Goal: Information Seeking & Learning: Find specific fact

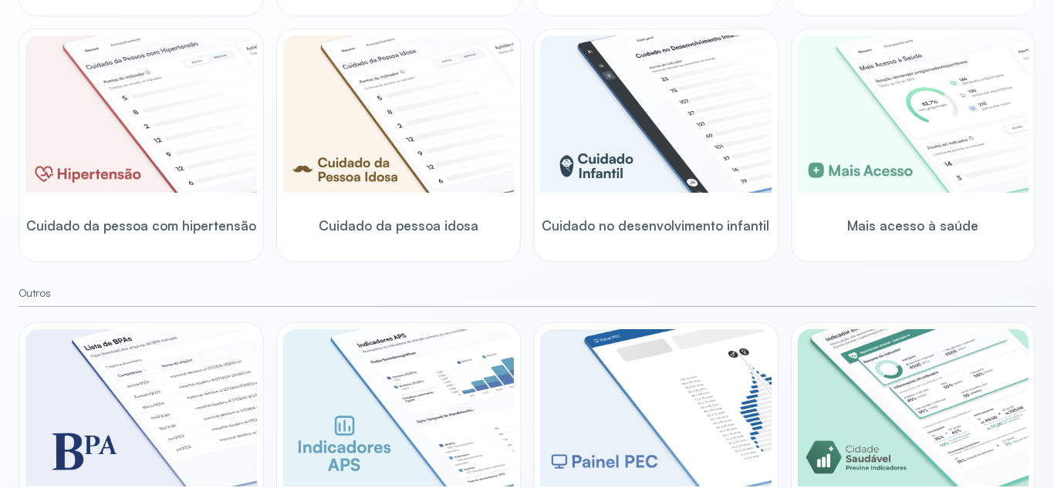
scroll to position [538, 0]
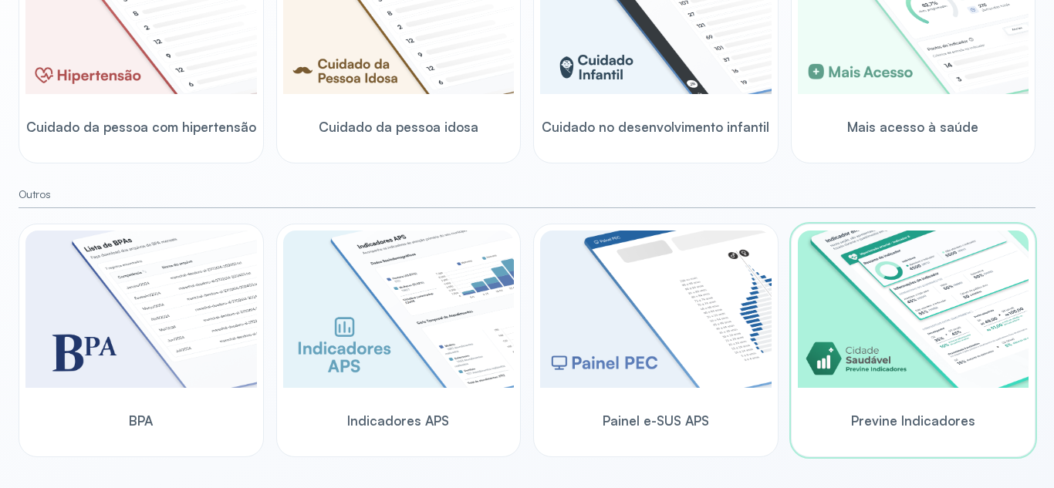
click at [865, 349] on img at bounding box center [913, 309] width 231 height 157
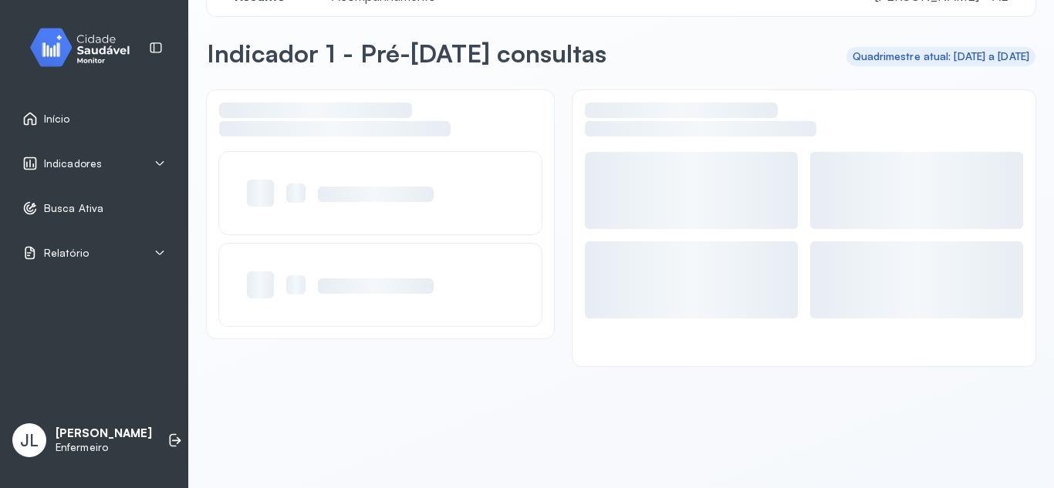
click at [865, 349] on div at bounding box center [803, 228] width 463 height 276
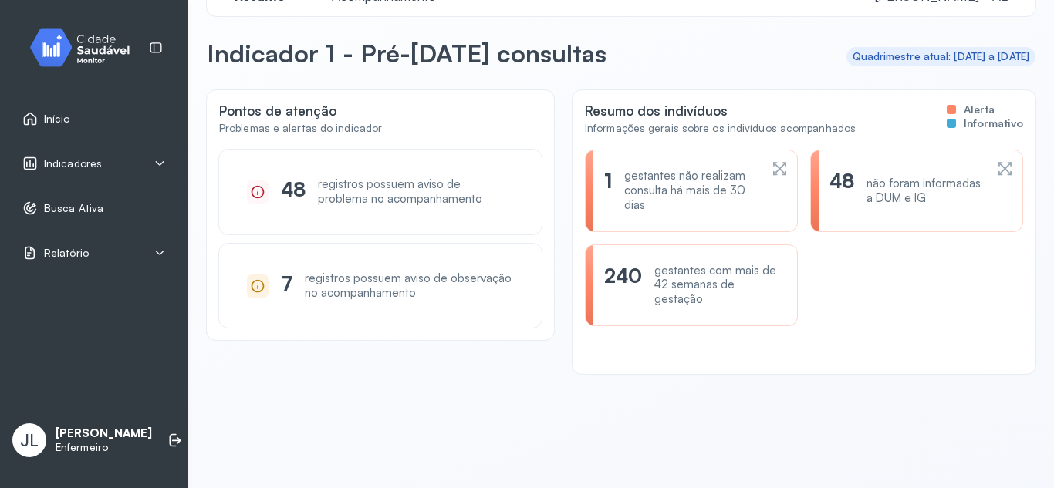
click at [771, 169] on icon at bounding box center [779, 169] width 16 height 19
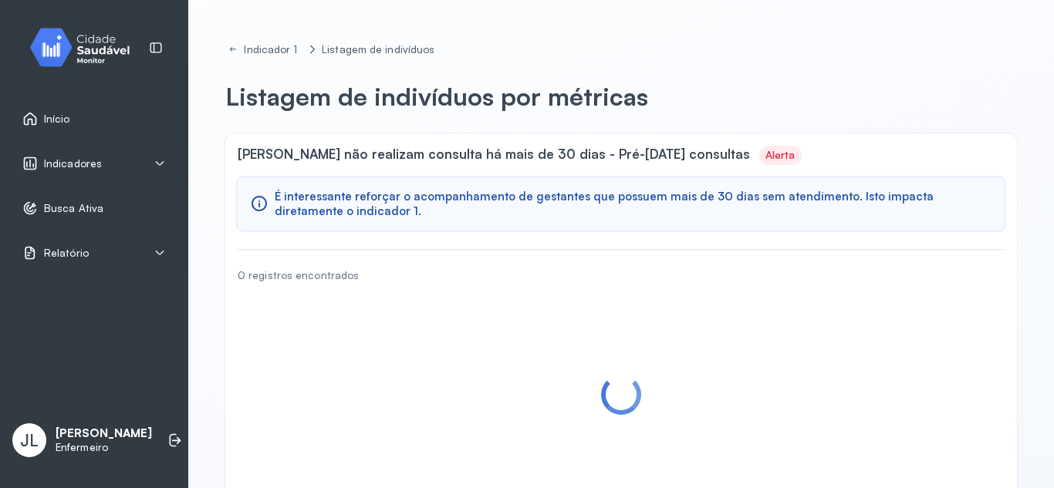
click at [764, 169] on div "[PERSON_NAME] não realizam consulta há mais de 30 dias - Pré-[DATE] consultas A…" at bounding box center [620, 317] width 791 height 368
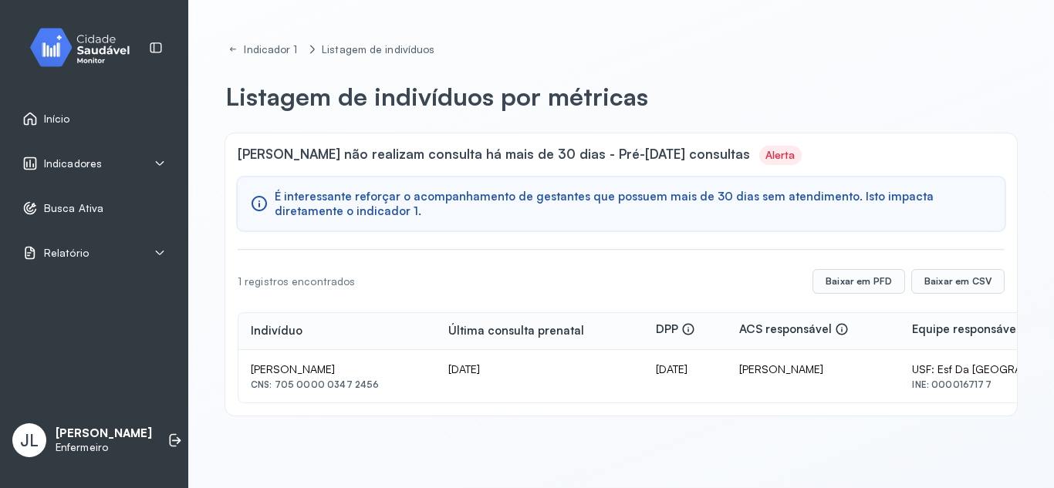
click at [147, 164] on div "Indicadores" at bounding box center [93, 163] width 143 height 15
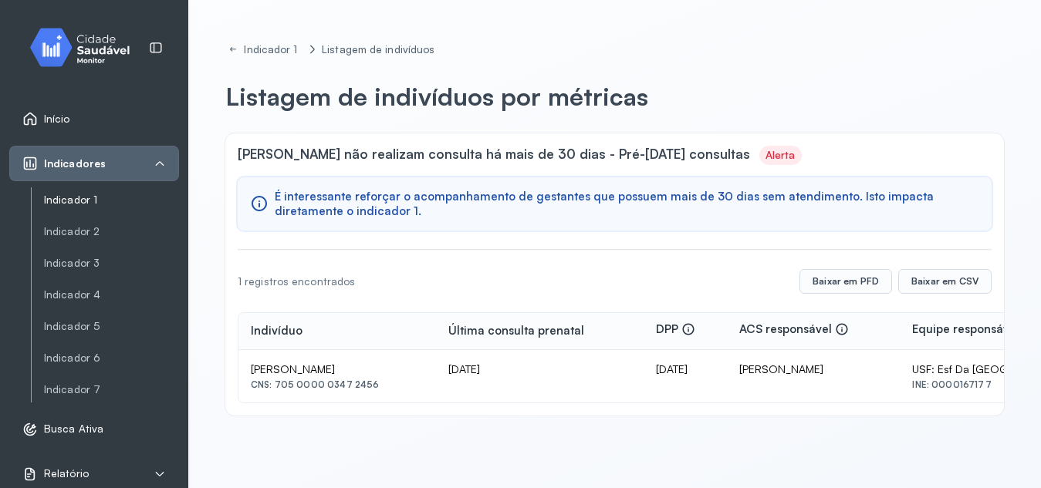
click at [110, 204] on link "Indicador 1" at bounding box center [111, 200] width 135 height 13
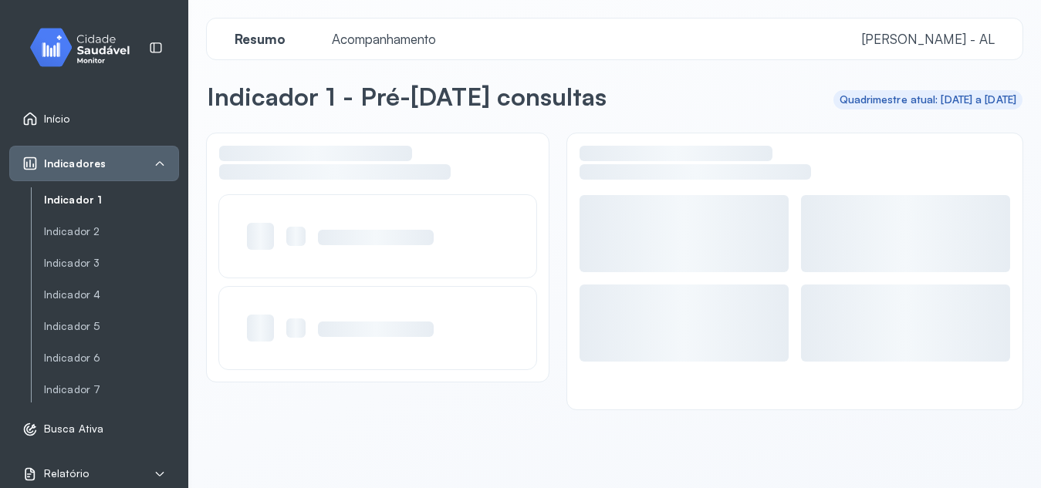
click at [110, 204] on link "Indicador 1" at bounding box center [111, 200] width 135 height 13
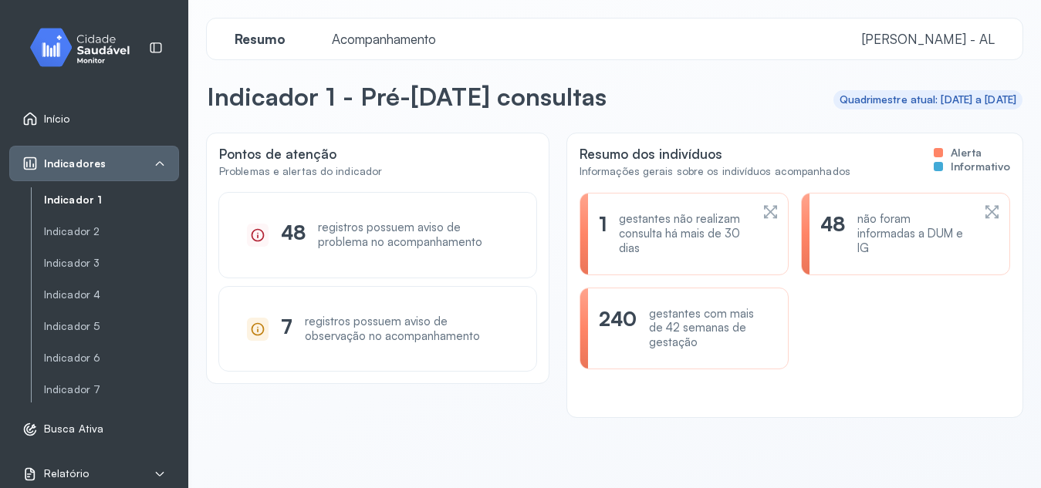
click at [983, 208] on icon at bounding box center [991, 212] width 16 height 19
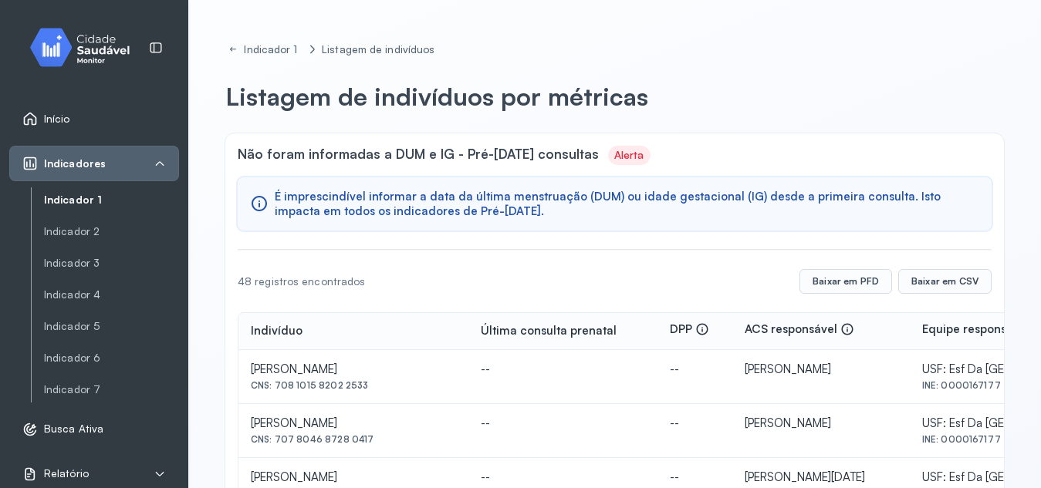
click at [1030, 166] on div "Indicador 1 Listagem de indivíduos Listagem de indivíduos por métricas Não fora…" at bounding box center [614, 244] width 852 height 488
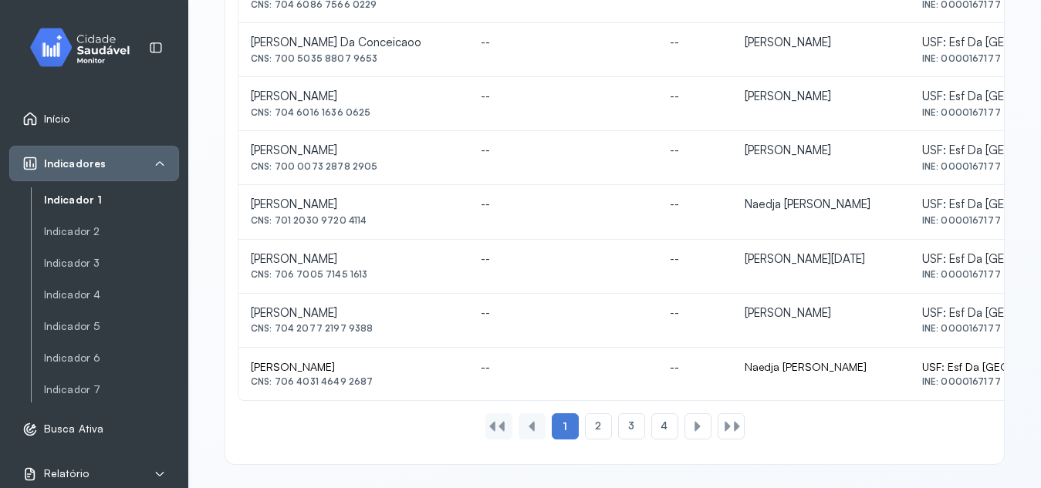
scroll to position [764, 0]
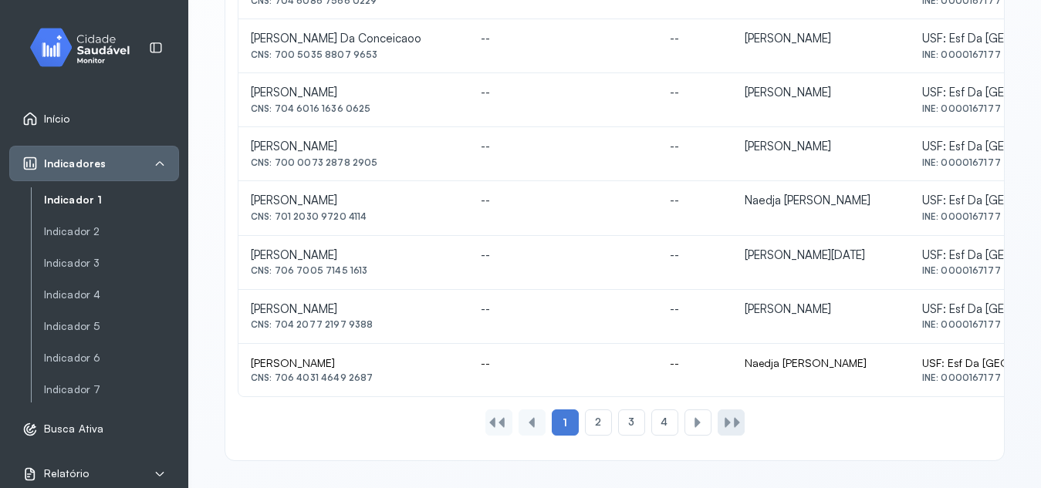
click at [721, 422] on div at bounding box center [727, 423] width 12 height 12
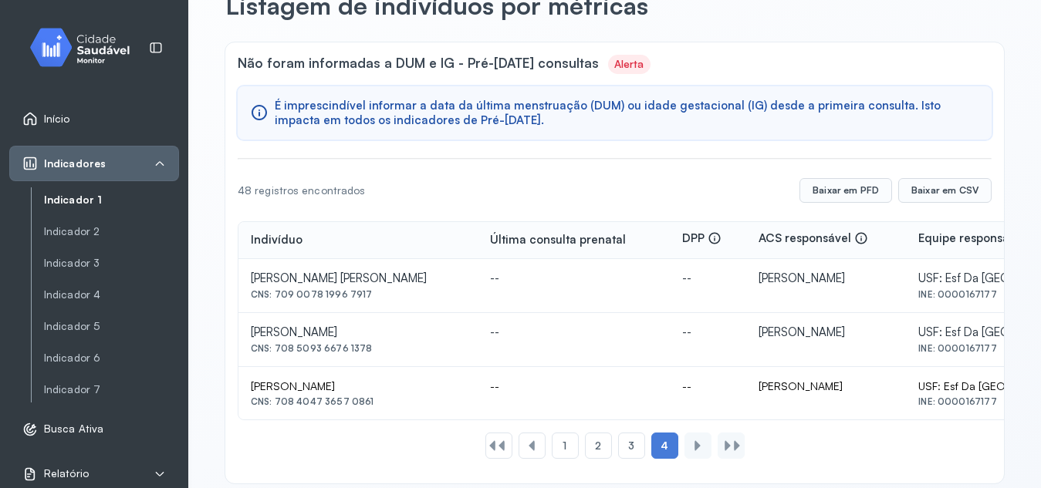
scroll to position [114, 0]
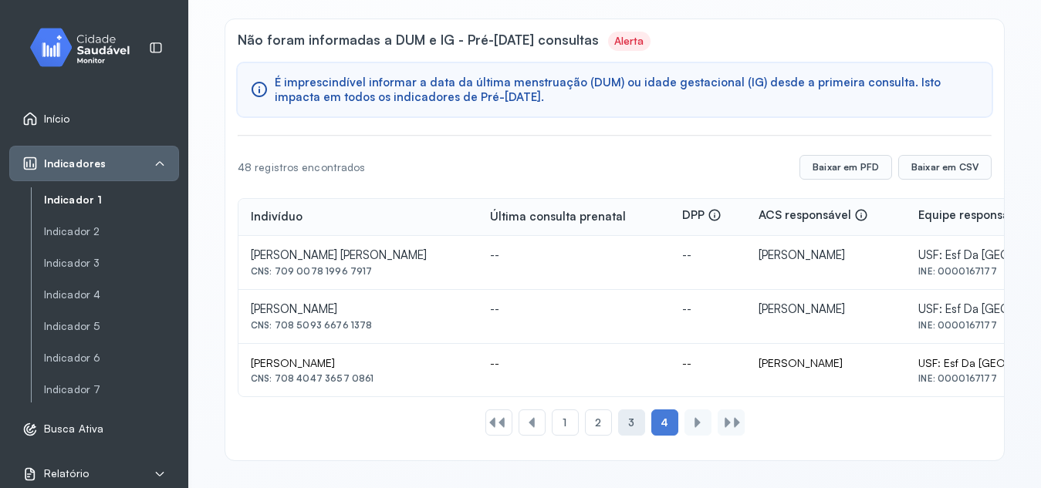
click at [628, 429] on span "3" at bounding box center [631, 423] width 6 height 13
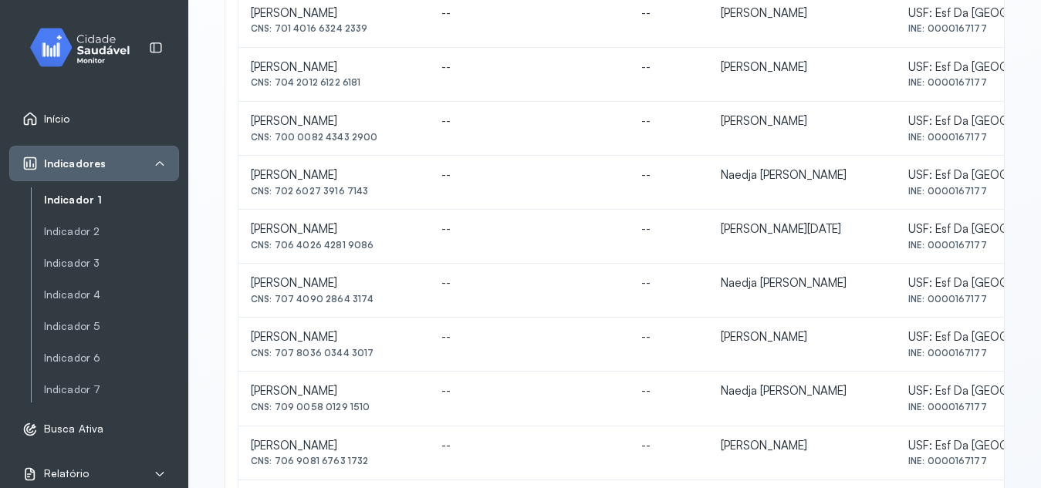
scroll to position [764, 0]
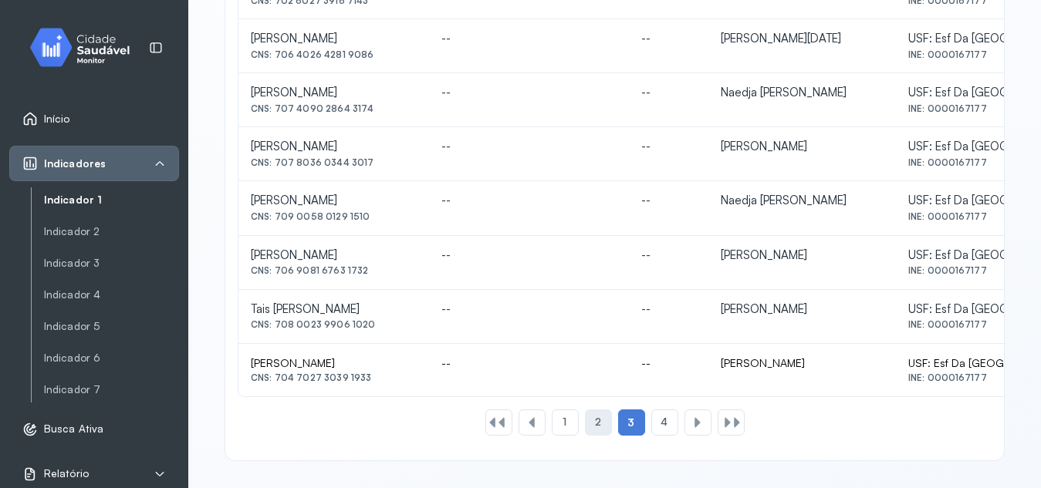
click at [595, 419] on span "2" at bounding box center [598, 422] width 6 height 13
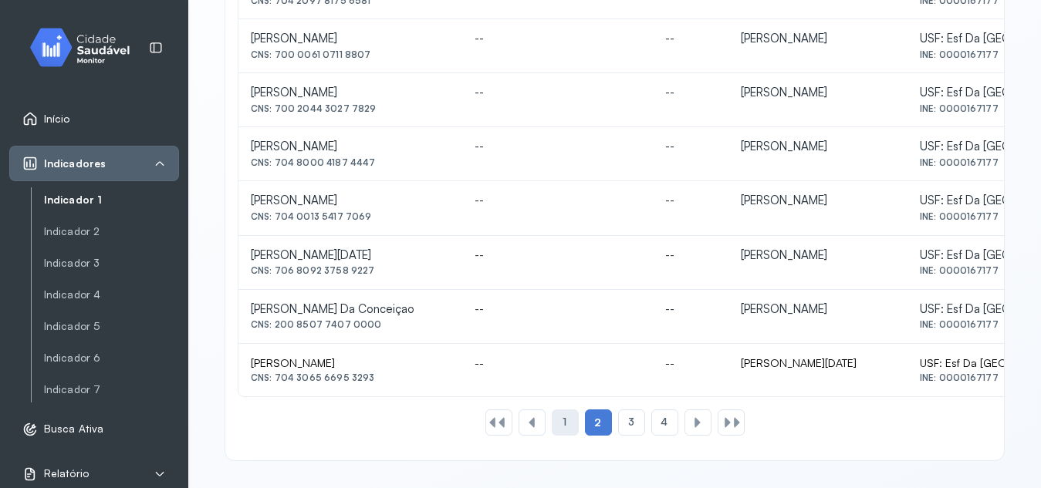
click at [551, 423] on div "1" at bounding box center [564, 423] width 27 height 26
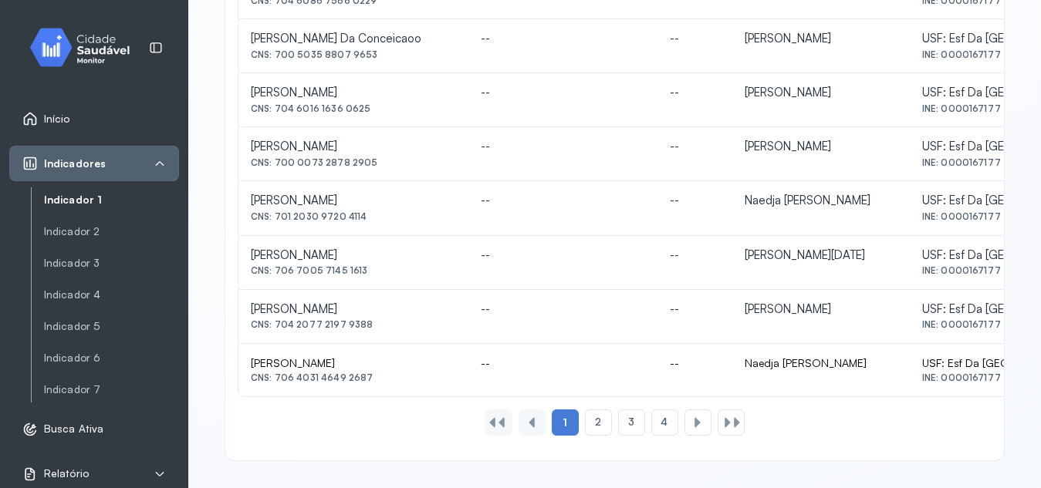
click at [62, 198] on link "Indicador 1" at bounding box center [111, 200] width 135 height 13
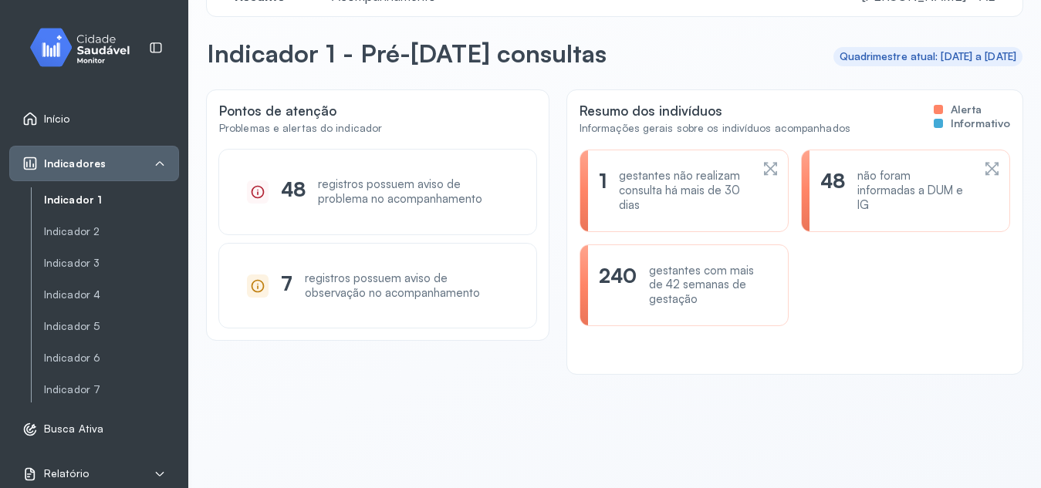
click at [762, 163] on icon at bounding box center [770, 169] width 16 height 19
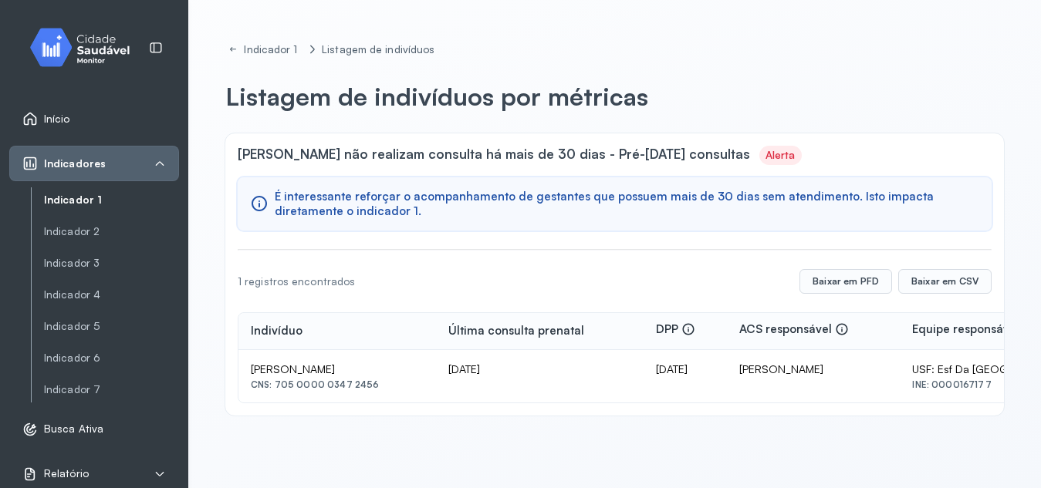
drag, startPoint x: 273, startPoint y: 385, endPoint x: 370, endPoint y: 395, distance: 97.7
click at [370, 395] on td "[PERSON_NAME] CNS: 705 0000 0347 2456" at bounding box center [336, 376] width 197 height 52
copy div "705 0000 0347 2456"
click at [83, 197] on link "Indicador 1" at bounding box center [111, 200] width 135 height 13
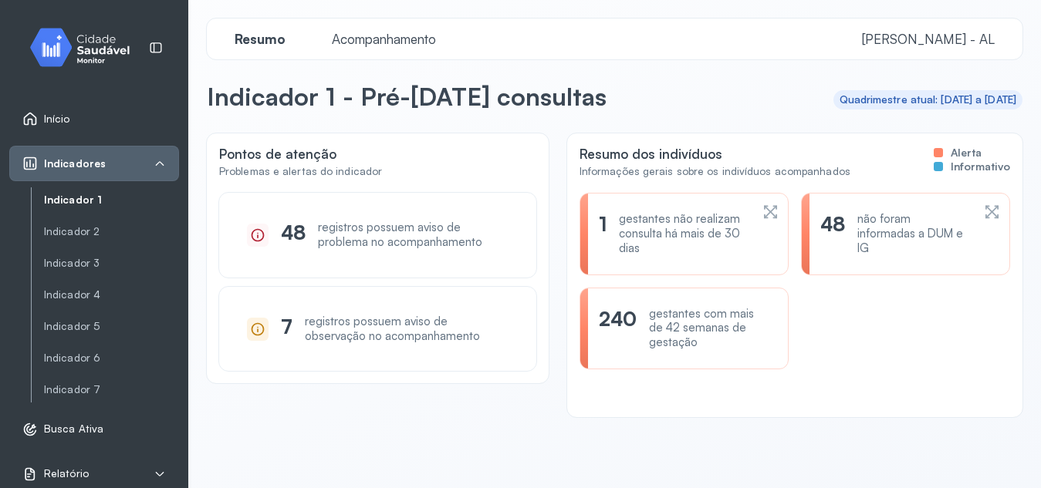
click at [255, 328] on icon at bounding box center [257, 329] width 15 height 15
click at [77, 234] on link "Indicador 2" at bounding box center [111, 231] width 135 height 13
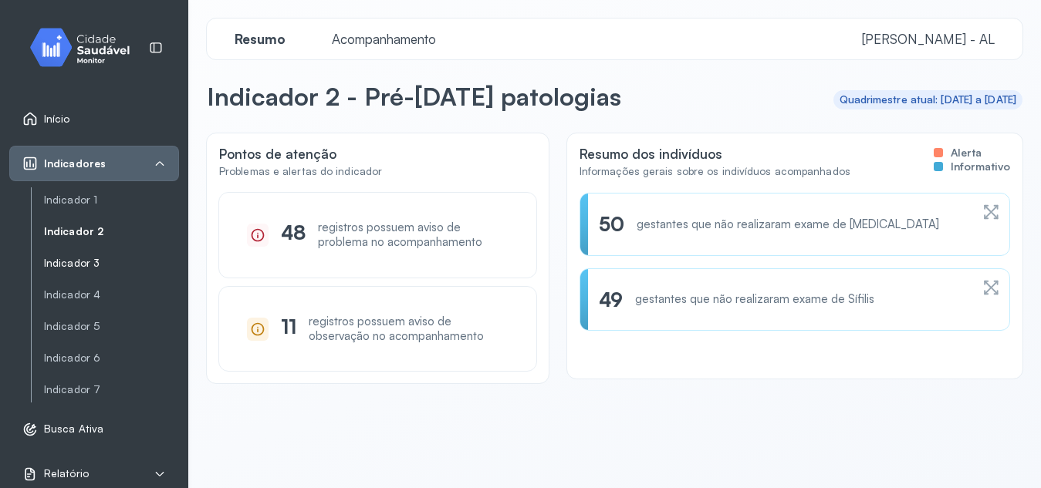
click at [84, 268] on link "Indicador 3" at bounding box center [111, 263] width 135 height 13
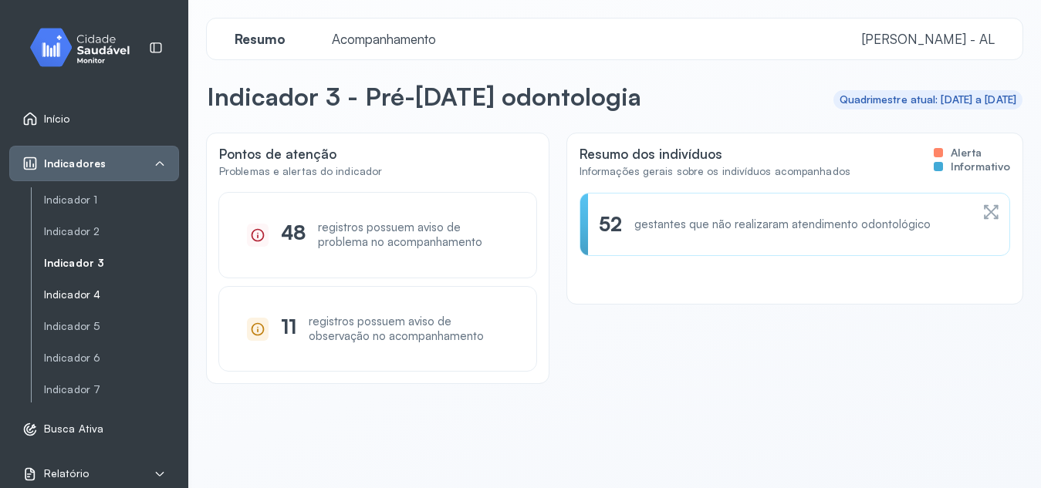
click at [56, 300] on link "Indicador 4" at bounding box center [111, 294] width 135 height 13
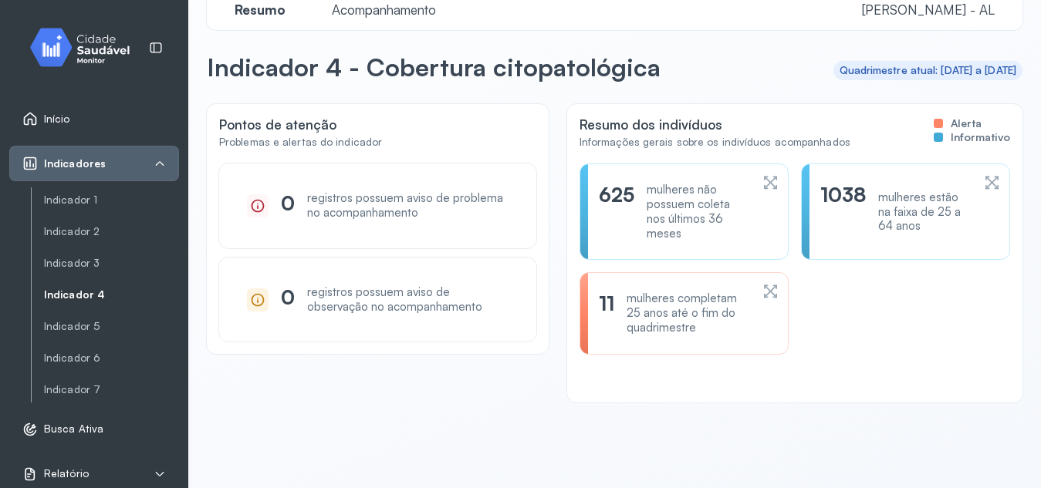
scroll to position [43, 0]
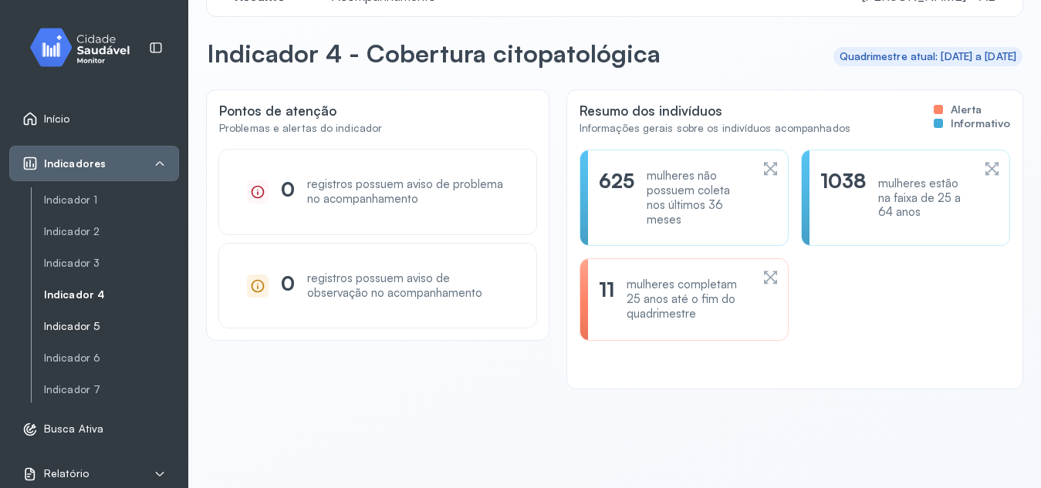
click at [76, 323] on link "Indicador 5" at bounding box center [111, 326] width 135 height 13
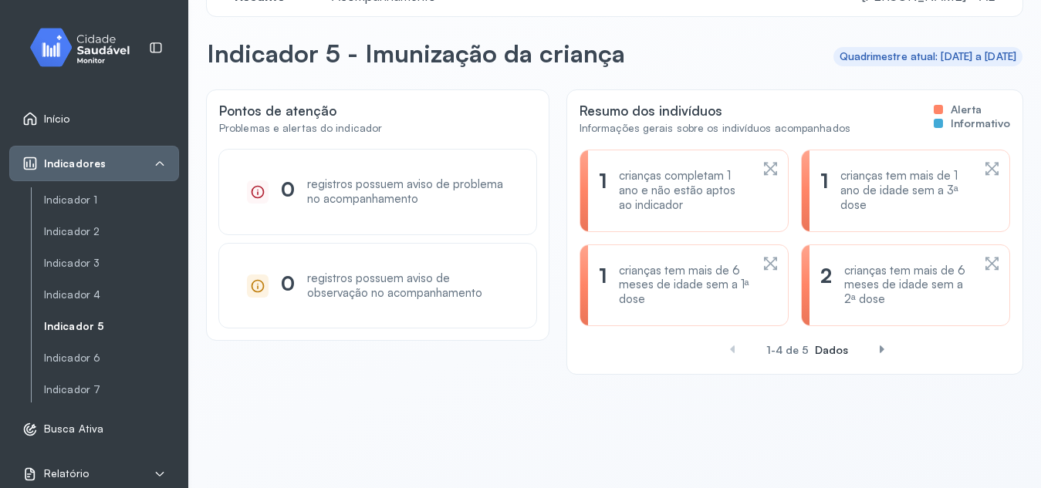
click at [762, 173] on icon at bounding box center [770, 169] width 16 height 19
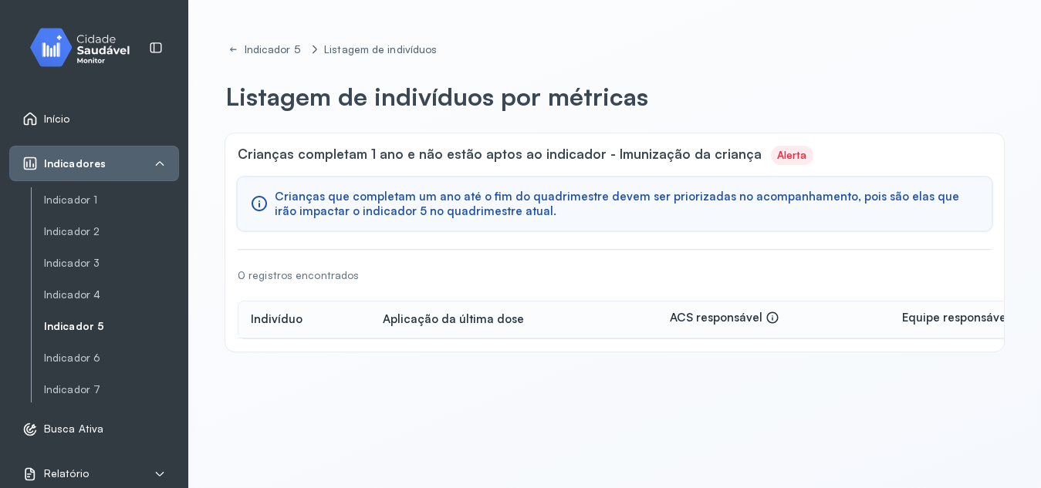
click at [60, 322] on link "Indicador 5" at bounding box center [111, 326] width 135 height 13
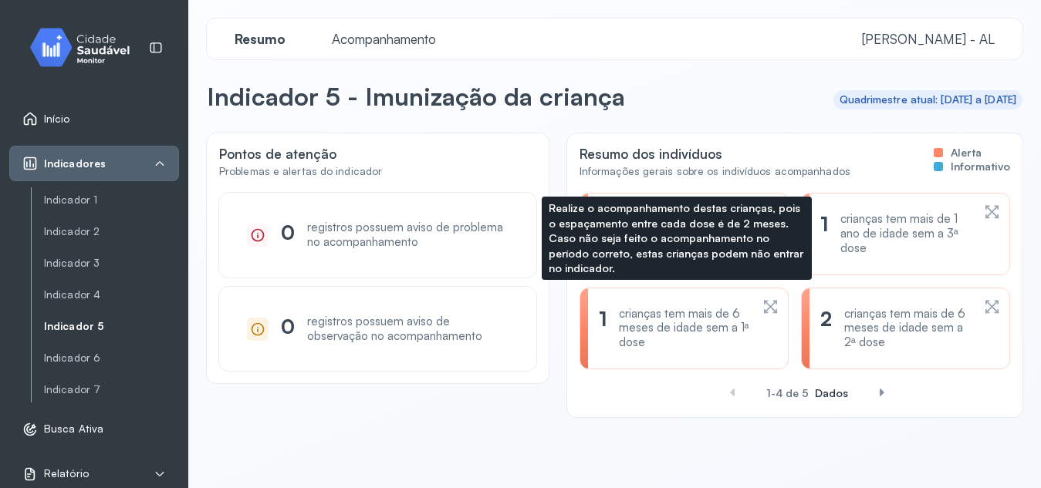
click at [762, 308] on icon at bounding box center [770, 307] width 16 height 19
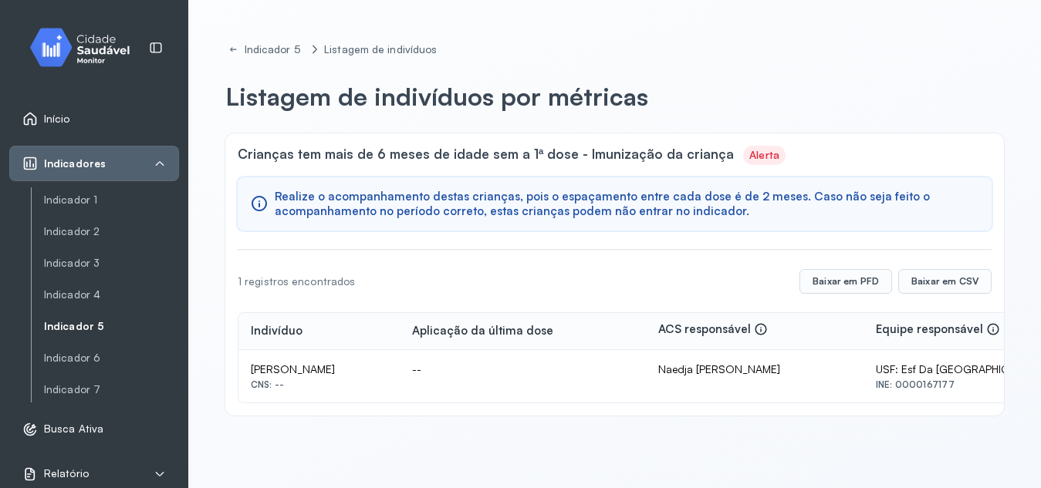
click at [69, 330] on link "Indicador 5" at bounding box center [111, 326] width 135 height 13
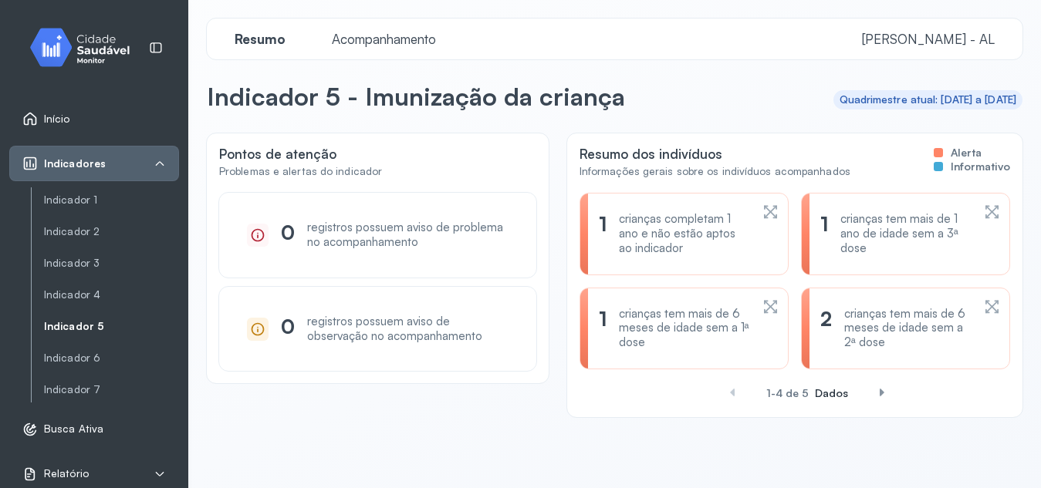
click at [985, 211] on icon at bounding box center [991, 212] width 13 height 13
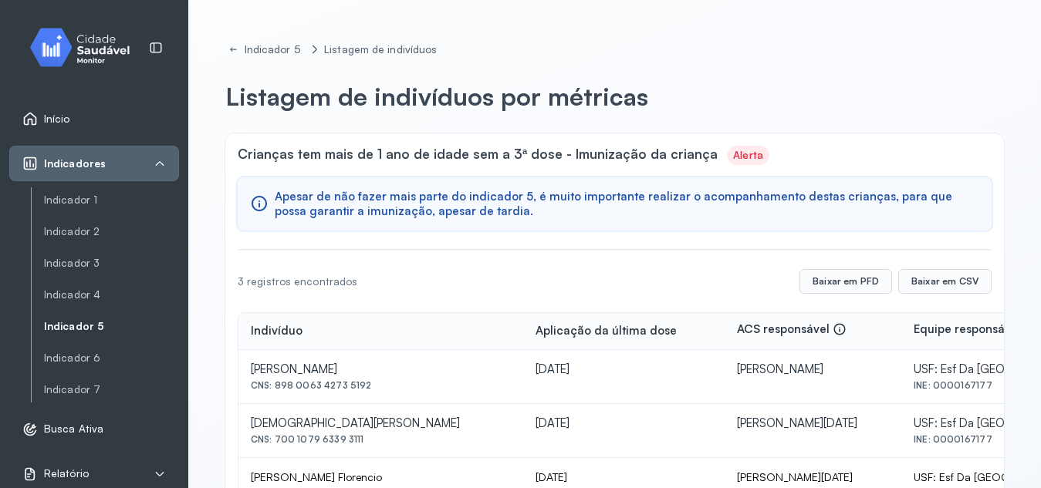
scroll to position [63, 0]
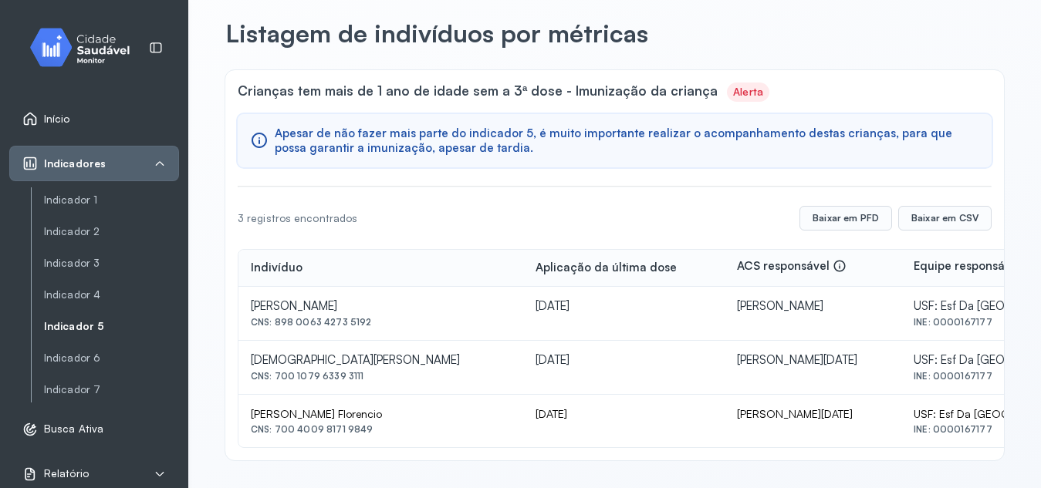
drag, startPoint x: 276, startPoint y: 431, endPoint x: 386, endPoint y: 445, distance: 111.2
click at [386, 445] on td "[PERSON_NAME] Florencio CNS: 700 4009 8171 9849" at bounding box center [380, 421] width 285 height 52
copy div "700 4009 8171 9849"
drag, startPoint x: 274, startPoint y: 373, endPoint x: 363, endPoint y: 378, distance: 89.6
click at [363, 378] on div "CNS: 700 1079 6339 3111" at bounding box center [381, 376] width 260 height 11
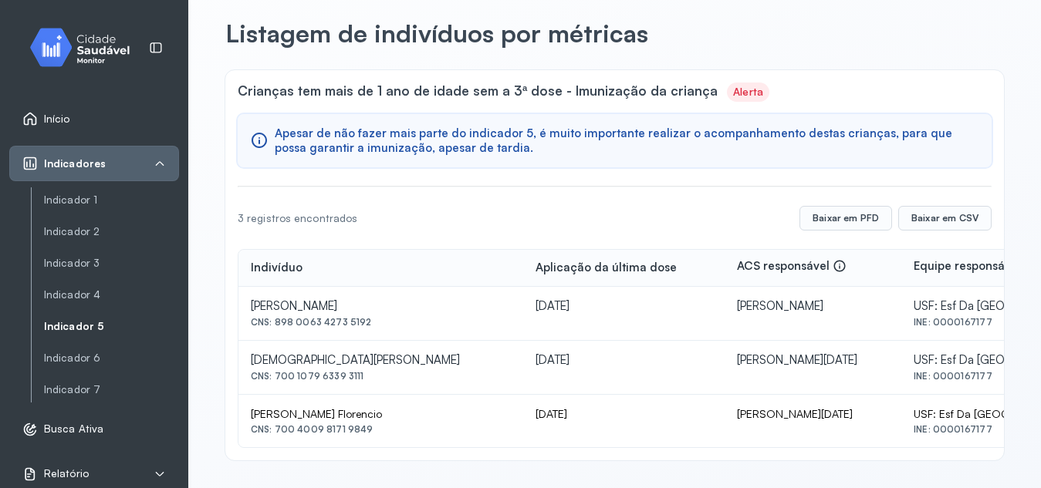
copy div "700 1079 6339 3111"
drag, startPoint x: 276, startPoint y: 322, endPoint x: 388, endPoint y: 321, distance: 111.8
click at [388, 321] on div "CNS: 898 0063 4273 5192" at bounding box center [381, 322] width 260 height 11
copy div "898 0063 4273 5192"
click at [513, 403] on td "[PERSON_NAME] Florencio CNS: 700 4009 8171 9849" at bounding box center [380, 421] width 285 height 52
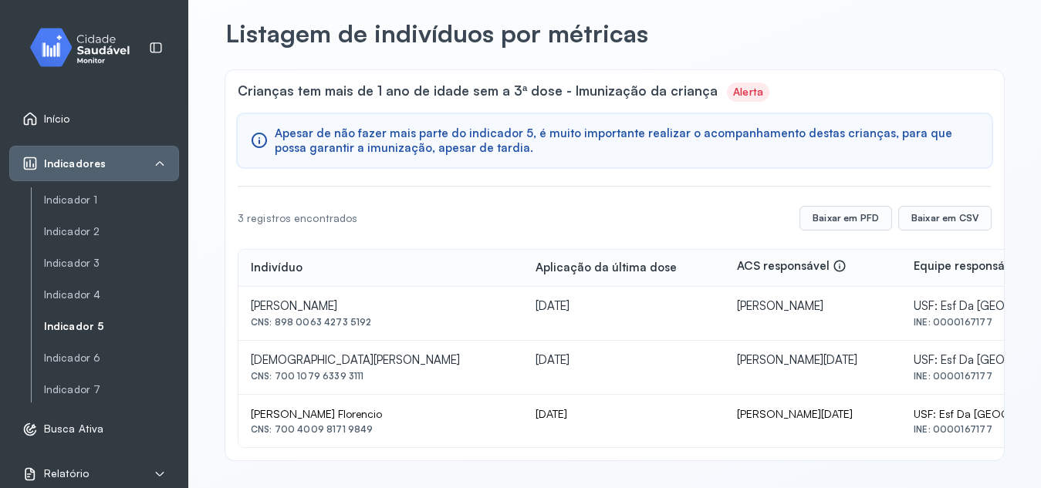
click at [89, 326] on link "Indicador 5" at bounding box center [111, 326] width 135 height 13
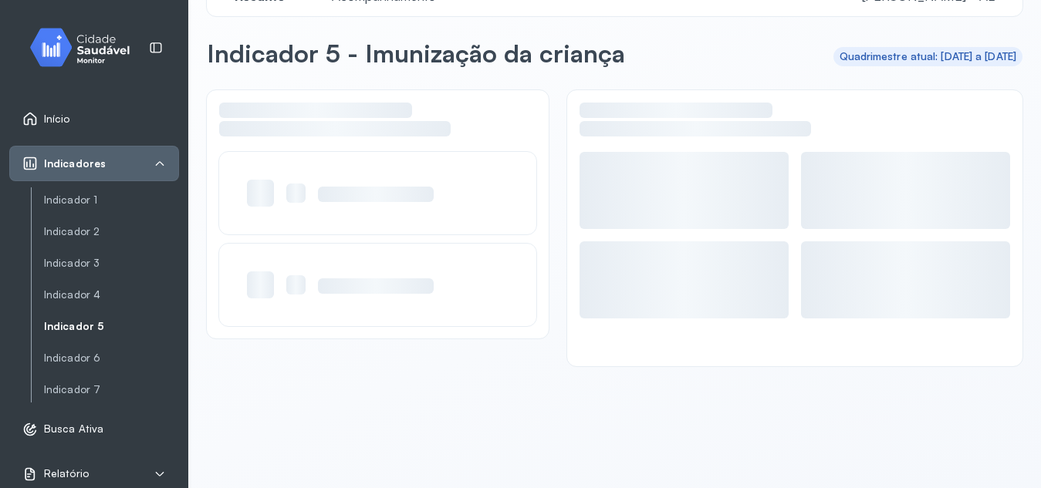
scroll to position [43, 0]
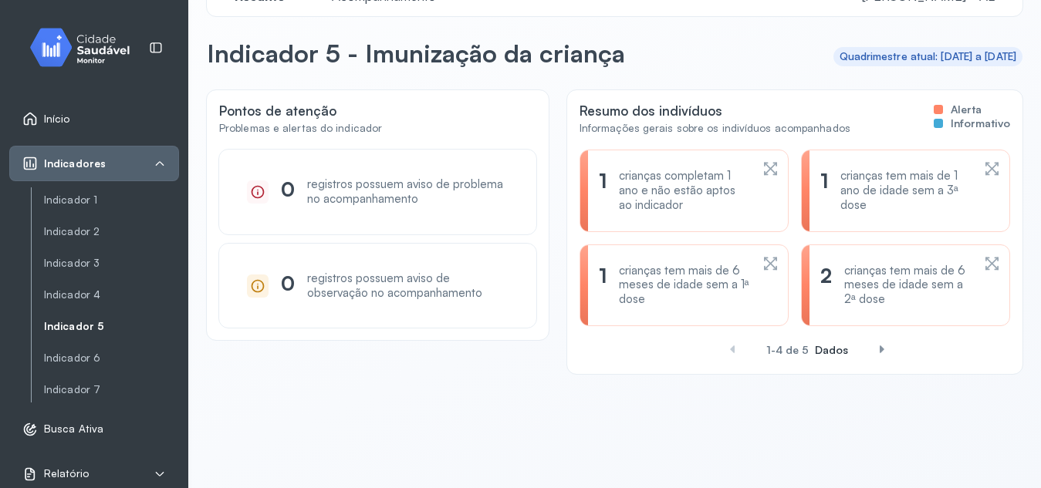
click at [983, 258] on icon at bounding box center [991, 264] width 16 height 19
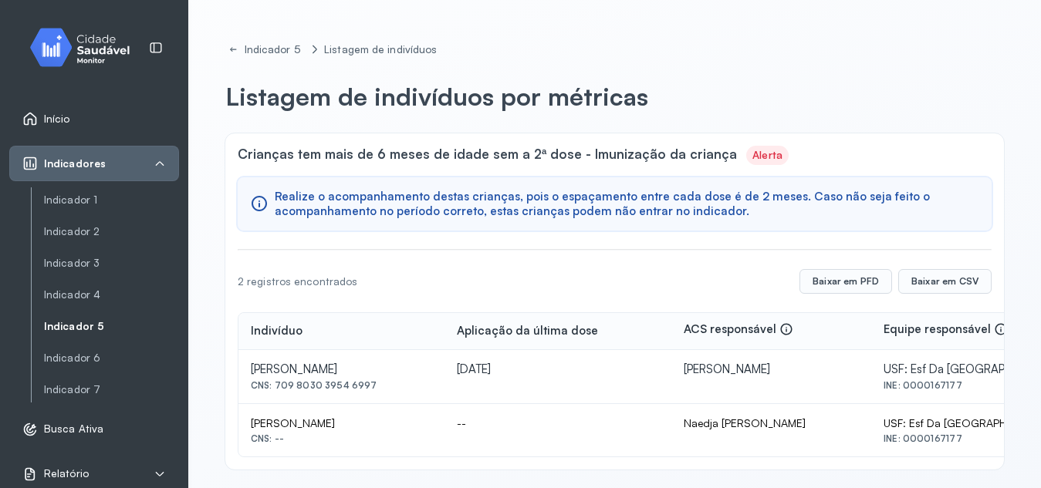
scroll to position [9, 0]
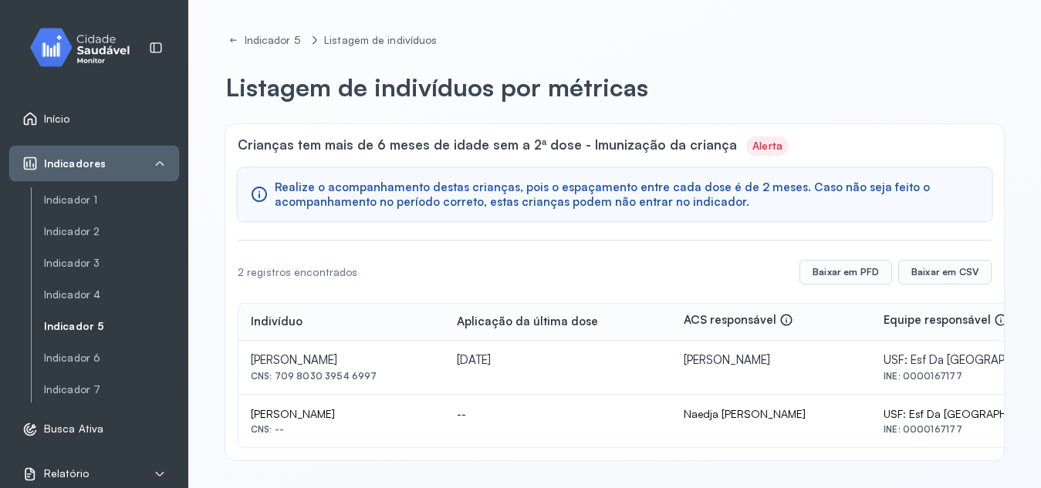
click at [251, 411] on div "[PERSON_NAME]" at bounding box center [341, 414] width 181 height 14
click at [88, 363] on link "Indicador 6" at bounding box center [111, 358] width 135 height 13
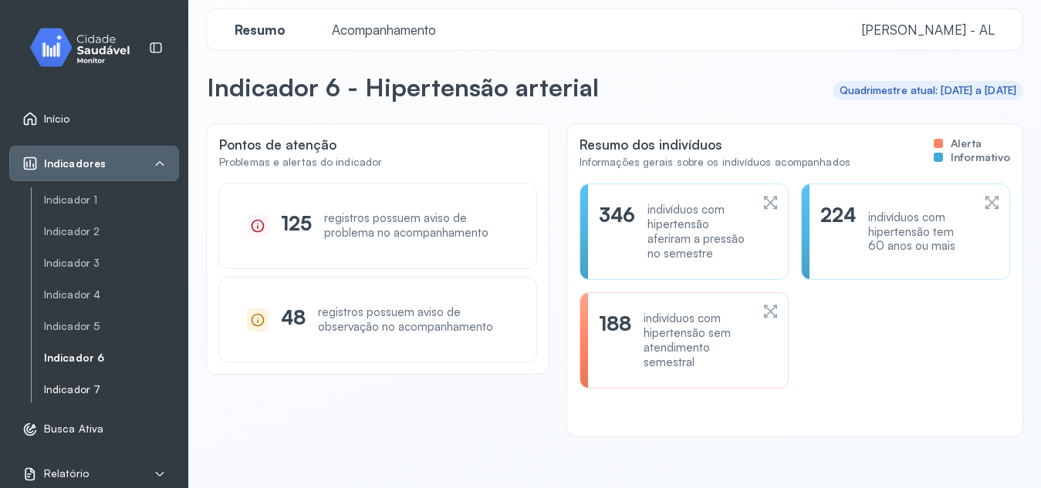
click at [97, 384] on link "Indicador 7" at bounding box center [111, 389] width 135 height 13
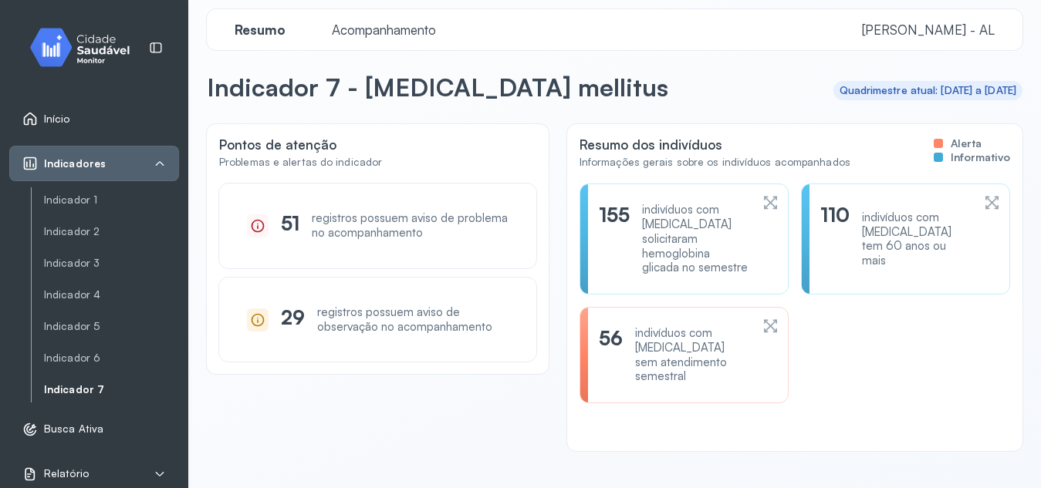
click at [764, 320] on icon at bounding box center [770, 326] width 13 height 13
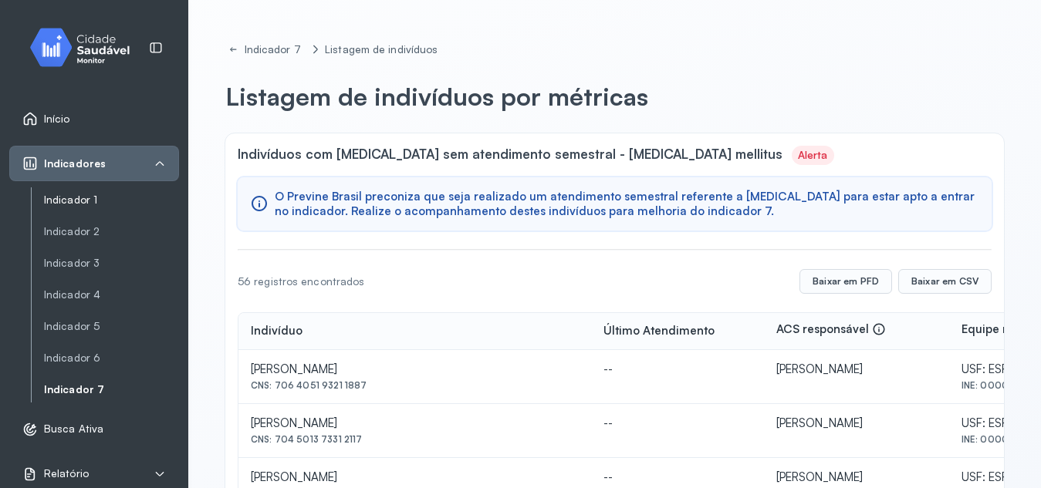
click at [89, 207] on link "Indicador 1" at bounding box center [111, 200] width 135 height 13
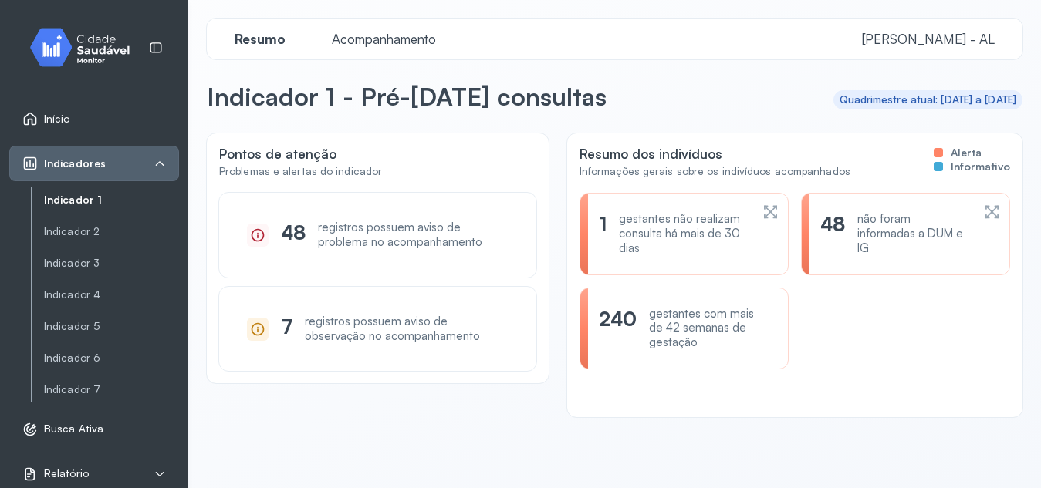
click at [712, 310] on div "gestantes com mais de 42 semanas de gestação" at bounding box center [709, 328] width 120 height 43
click at [983, 206] on icon at bounding box center [991, 212] width 16 height 19
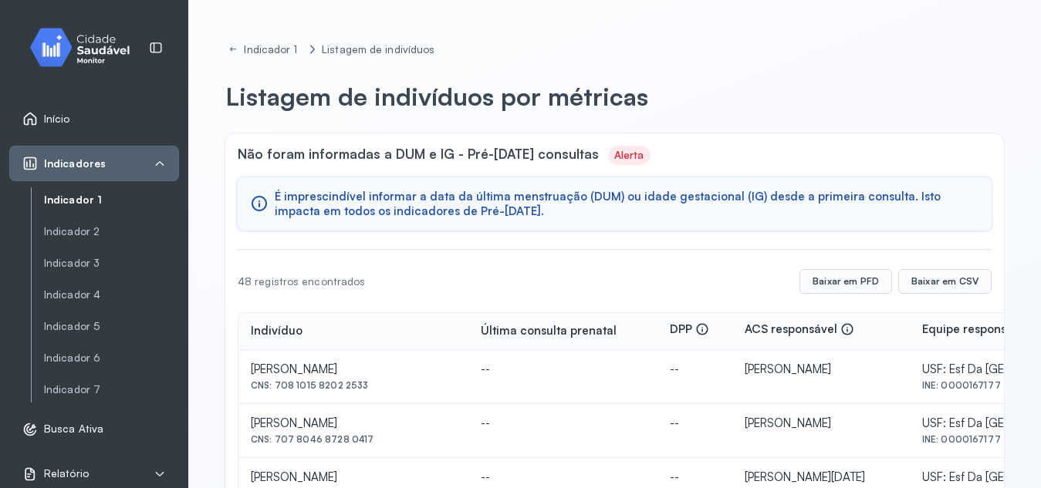
drag, startPoint x: 277, startPoint y: 386, endPoint x: 384, endPoint y: 399, distance: 108.0
click at [384, 399] on td "[PERSON_NAME] CNS: 708 1015 8202 2533" at bounding box center [353, 377] width 230 height 54
copy div "708 1015 8202 2533"
click at [384, 399] on td "[PERSON_NAME] CNS: 708 1015 8202 2533" at bounding box center [353, 377] width 230 height 54
